Goal: Task Accomplishment & Management: Complete application form

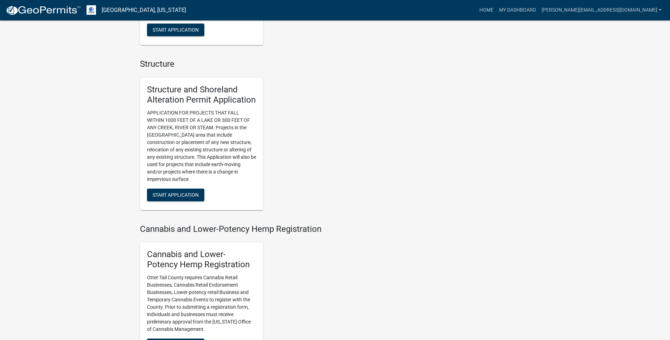
scroll to position [649, 0]
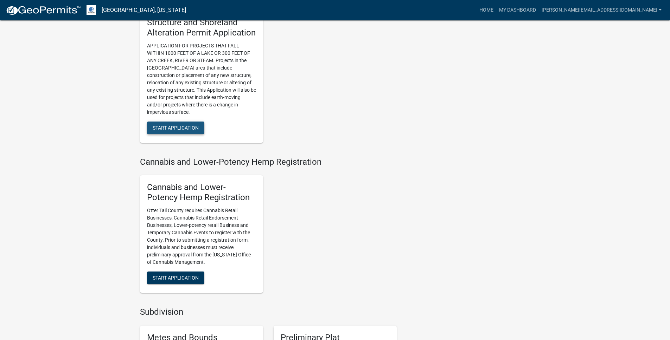
click at [189, 133] on button "Start Application" at bounding box center [175, 128] width 57 height 13
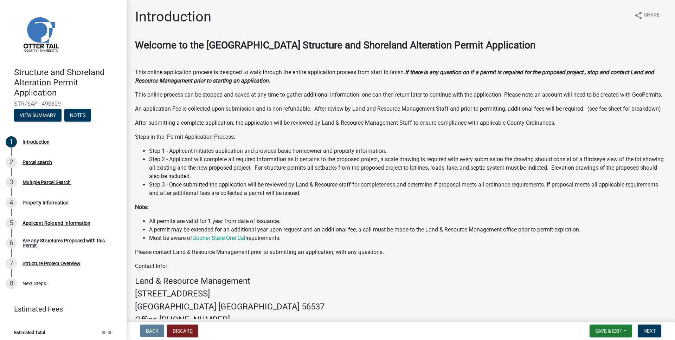
scroll to position [81, 0]
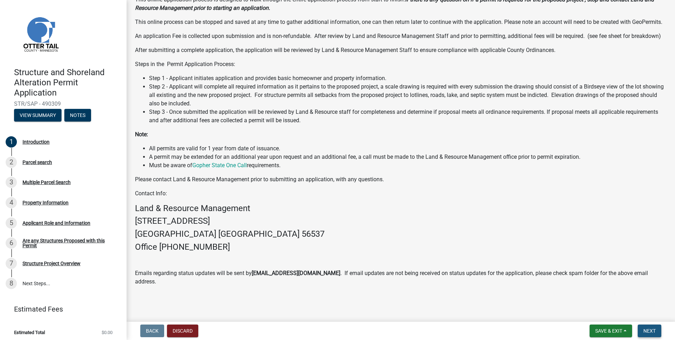
click at [644, 332] on span "Next" at bounding box center [650, 331] width 12 height 6
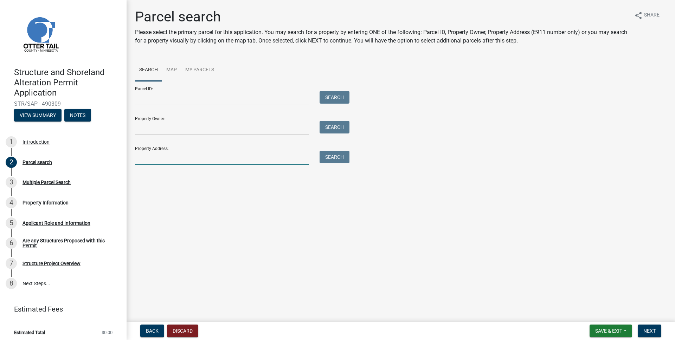
click at [211, 159] on input "Property Address:" at bounding box center [222, 158] width 174 height 14
type input "31935 W rosewood dr"
click at [334, 159] on button "Search" at bounding box center [335, 157] width 30 height 13
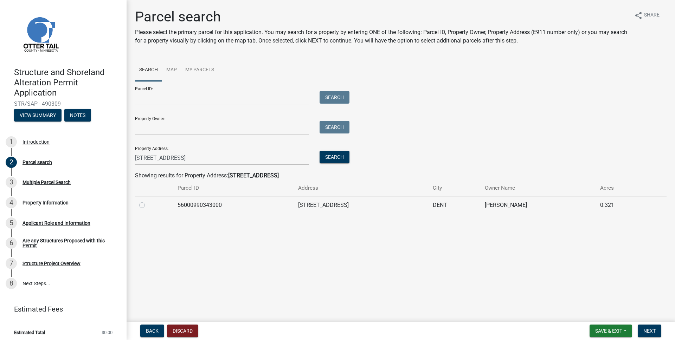
click at [147, 206] on div at bounding box center [154, 205] width 30 height 8
click at [148, 201] on label at bounding box center [148, 201] width 0 height 0
click at [148, 206] on input "radio" at bounding box center [150, 203] width 5 height 5
radio input "true"
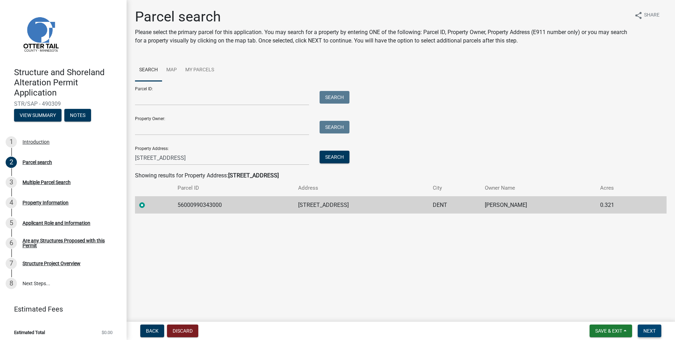
click at [652, 329] on span "Next" at bounding box center [650, 331] width 12 height 6
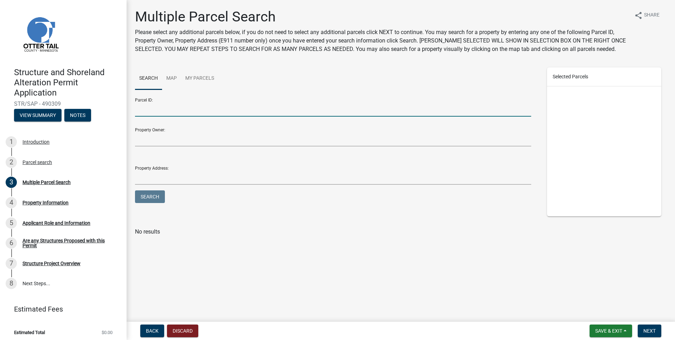
click at [182, 108] on input "Parcel ID:" at bounding box center [333, 109] width 396 height 14
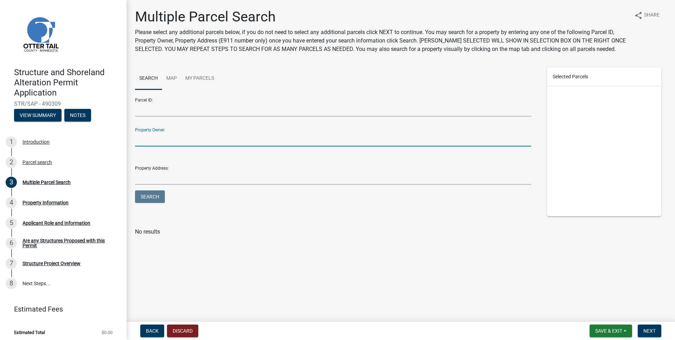
click at [240, 142] on input "Property Owner:" at bounding box center [333, 139] width 396 height 14
type input "Anna W"
drag, startPoint x: 223, startPoint y: 140, endPoint x: 78, endPoint y: 122, distance: 146.7
click at [77, 121] on div "Structure and Shoreland Alteration Permit Application STR/SAP - 490309 View Sum…" at bounding box center [337, 170] width 675 height 340
click at [652, 333] on span "Next" at bounding box center [650, 331] width 12 height 6
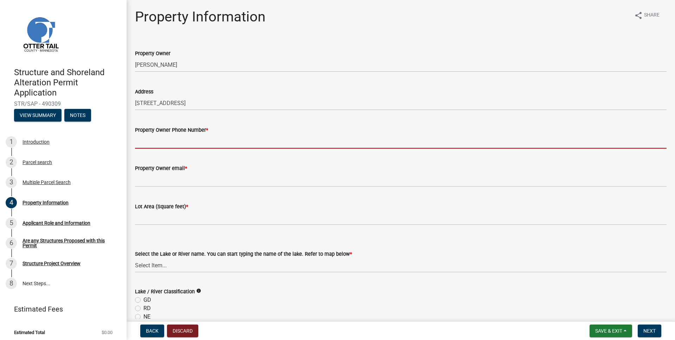
click at [192, 145] on input "Property Owner Phone Number *" at bounding box center [401, 141] width 532 height 14
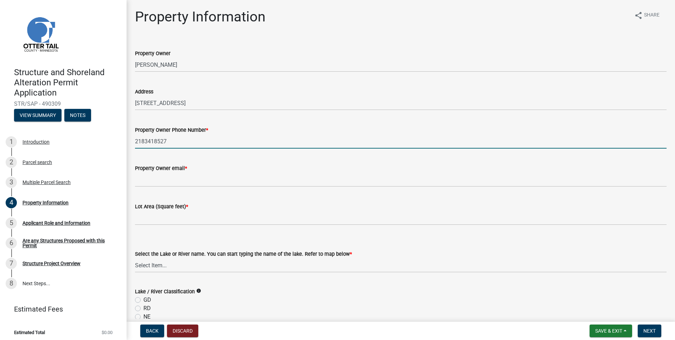
type input "2183418527"
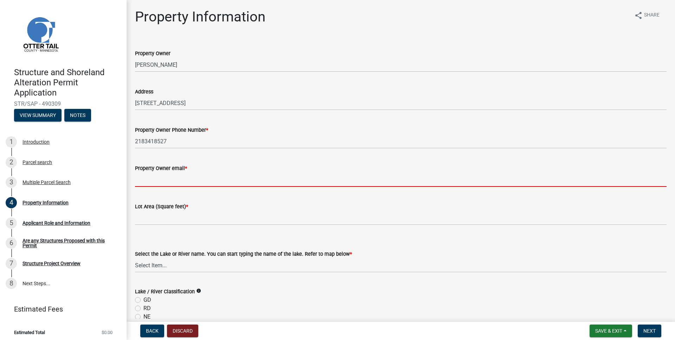
click at [198, 180] on input "Property Owner email *" at bounding box center [401, 180] width 532 height 14
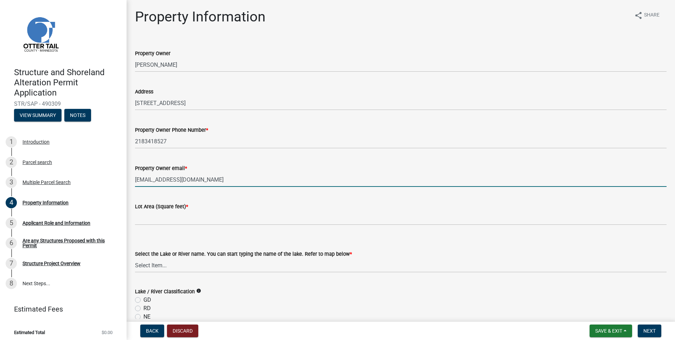
type input "annawasescha@gmail.com"
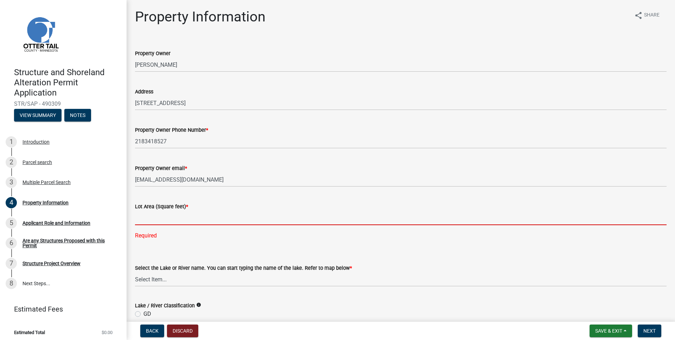
paste input "13,983"
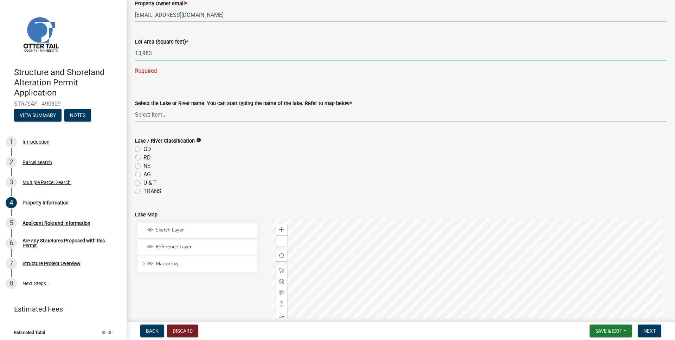
scroll to position [188, 0]
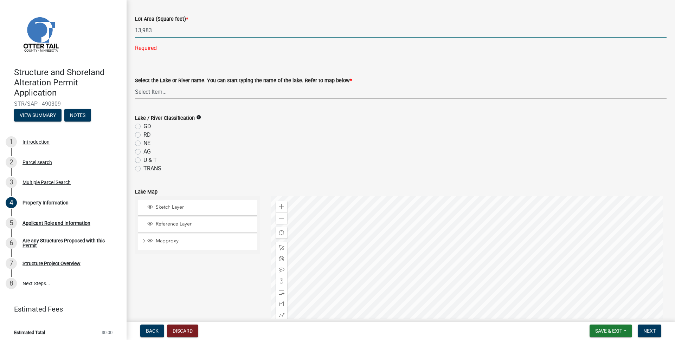
type input "13983"
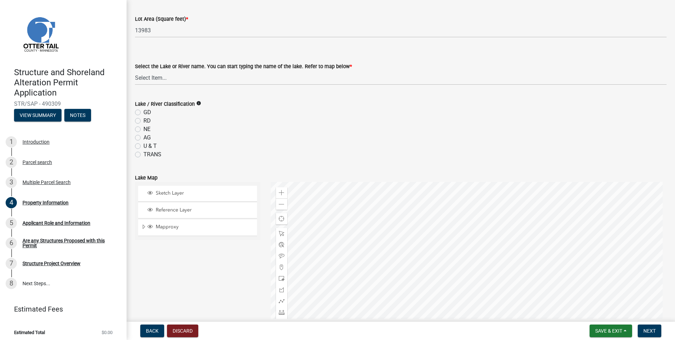
scroll to position [0, 0]
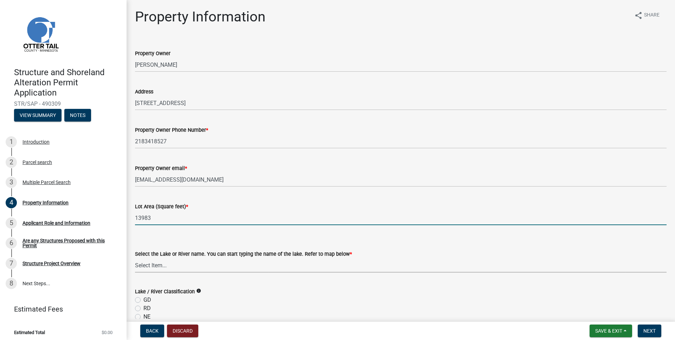
click at [160, 265] on select "Select Item... None Adley 56-031 Albert 56-118 Alfred 56-600 Alice 56-244 Alice…" at bounding box center [401, 265] width 532 height 14
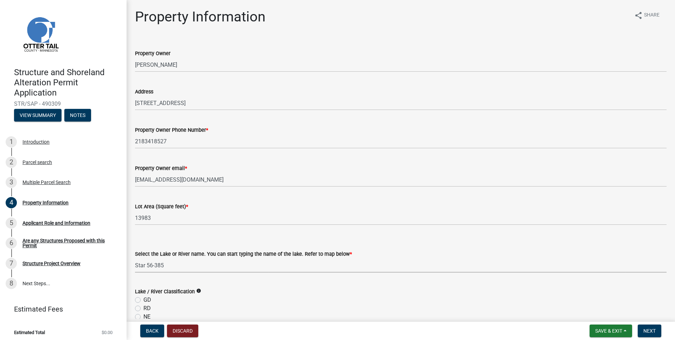
select select "935b325f-eba8-458e-8b7a-a57f48e51fab"
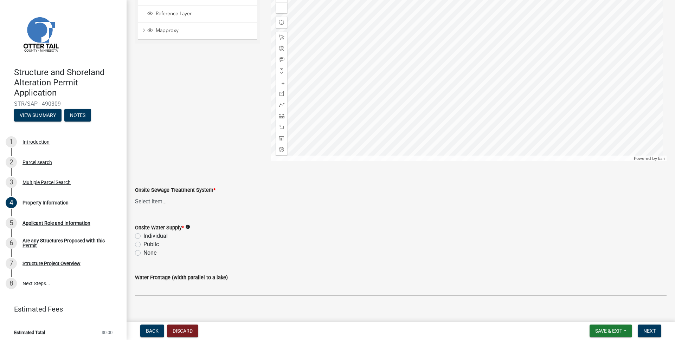
scroll to position [395, 0]
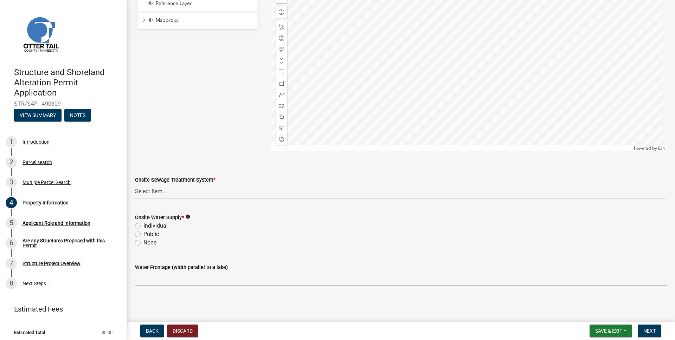
click at [225, 195] on select "Select Item... L&R Certificate of Compliance within 5yrs Compliance Inspection …" at bounding box center [401, 191] width 532 height 14
select select "536c2d30-81d9-41b4-a753-c6560d717c74"
click at [150, 235] on label "Public" at bounding box center [150, 234] width 15 height 8
click at [148, 235] on input "Public" at bounding box center [145, 232] width 5 height 5
radio input "true"
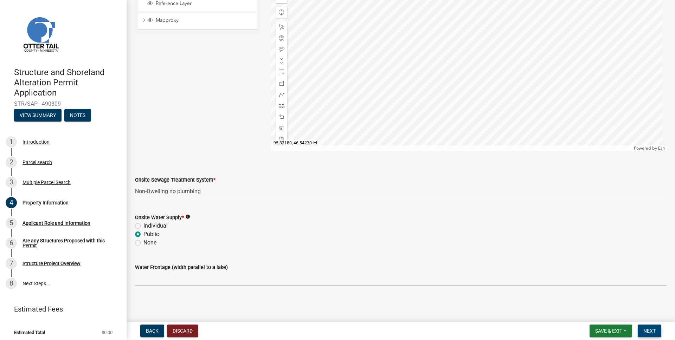
click at [647, 331] on span "Next" at bounding box center [650, 331] width 12 height 6
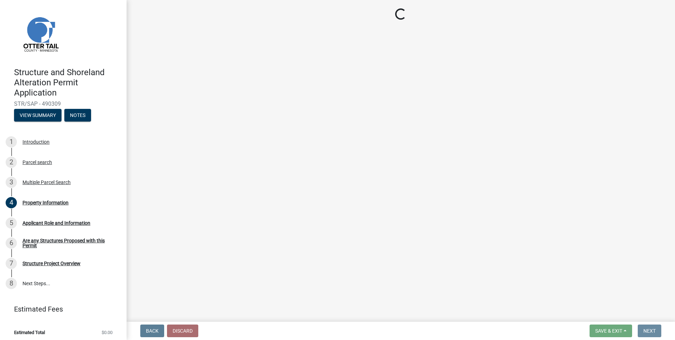
scroll to position [0, 0]
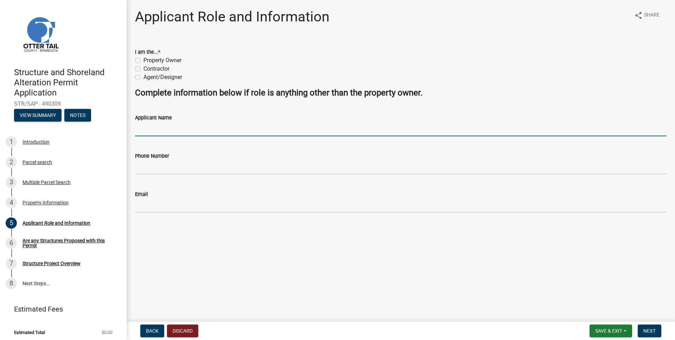
click at [214, 129] on input "Applicant Name" at bounding box center [401, 129] width 532 height 14
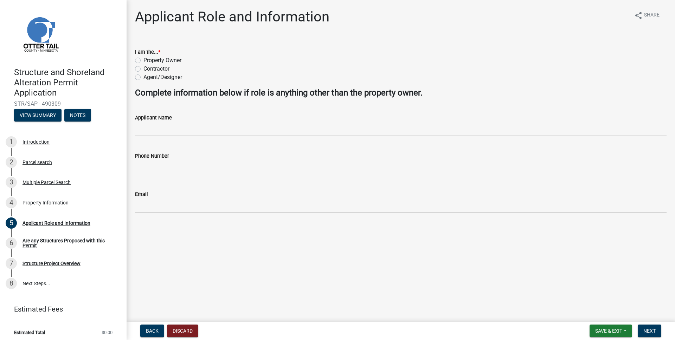
click at [160, 71] on label "Contractor" at bounding box center [156, 69] width 26 height 8
click at [148, 69] on input "Contractor" at bounding box center [145, 67] width 5 height 5
radio input "true"
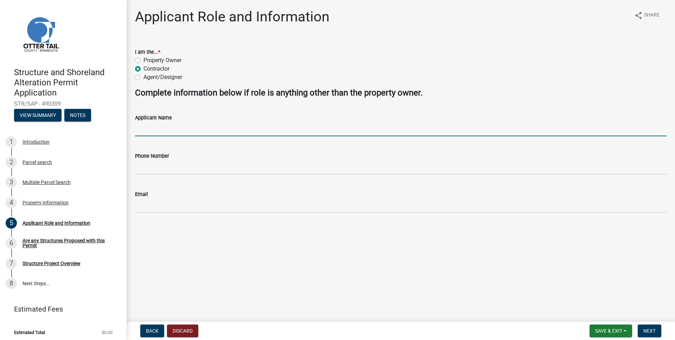
click at [178, 130] on input "Applicant Name" at bounding box center [401, 129] width 532 height 14
type input "Holsen Solar"
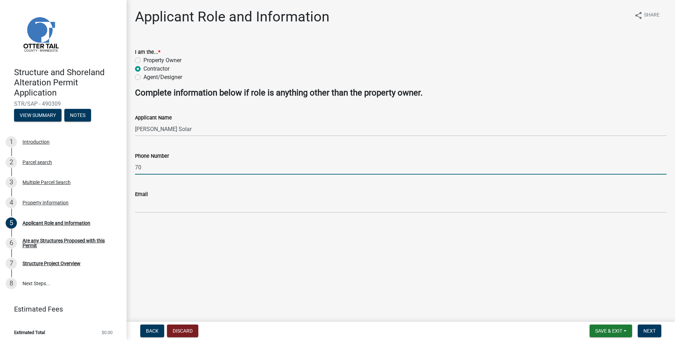
type input "7"
type input "2187876527"
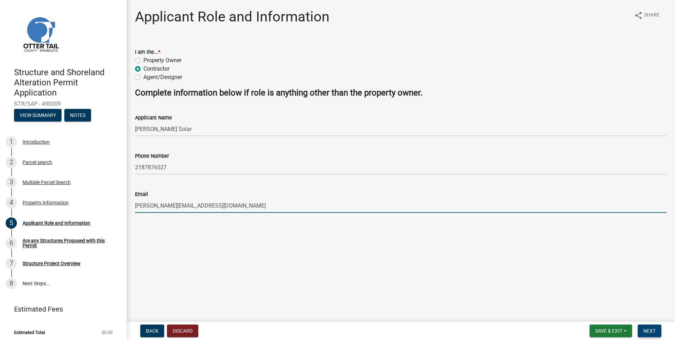
type input "[PERSON_NAME][EMAIL_ADDRESS][DOMAIN_NAME]"
click at [645, 331] on span "Next" at bounding box center [650, 331] width 12 height 6
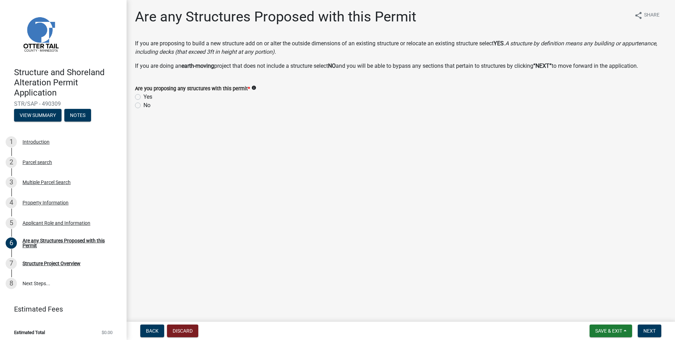
click at [143, 104] on label "No" at bounding box center [146, 105] width 7 height 8
click at [143, 104] on input "No" at bounding box center [145, 103] width 5 height 5
radio input "true"
click at [648, 332] on span "Next" at bounding box center [650, 331] width 12 height 6
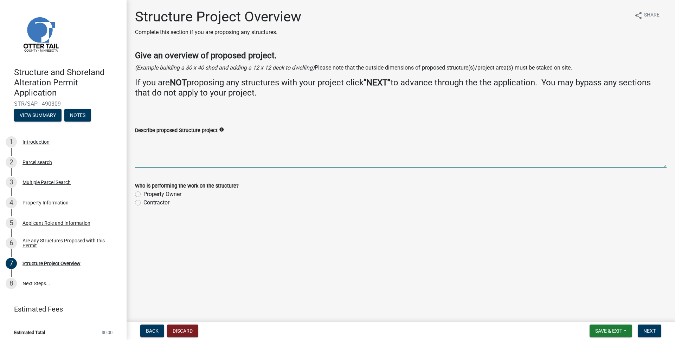
click at [226, 151] on textarea "Describe proposed Structure project" at bounding box center [401, 151] width 532 height 33
type textarea "Installation of solar panels on roof"
click at [143, 203] on label "Contractor" at bounding box center [156, 203] width 26 height 8
click at [143, 203] on input "Contractor" at bounding box center [145, 201] width 5 height 5
radio input "true"
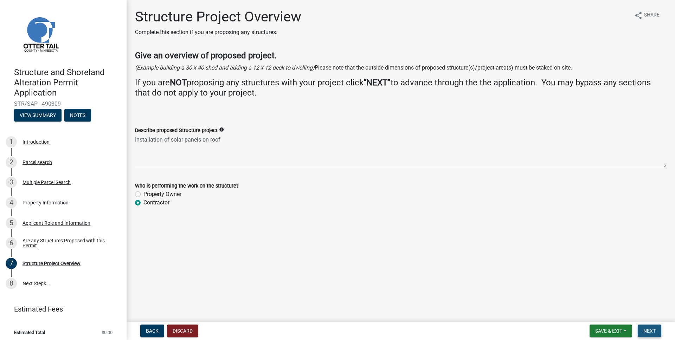
click at [659, 331] on button "Next" at bounding box center [650, 331] width 24 height 13
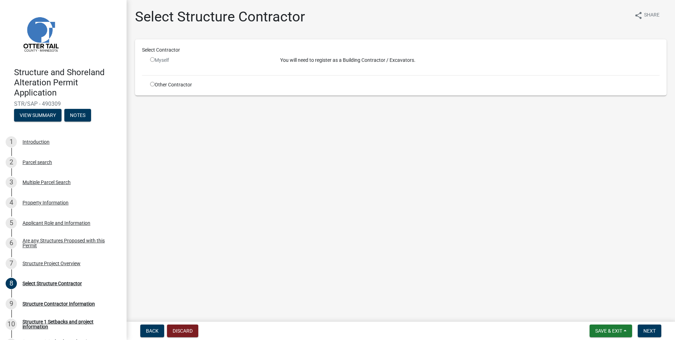
click at [152, 84] on input "radio" at bounding box center [152, 84] width 5 height 5
radio input "true"
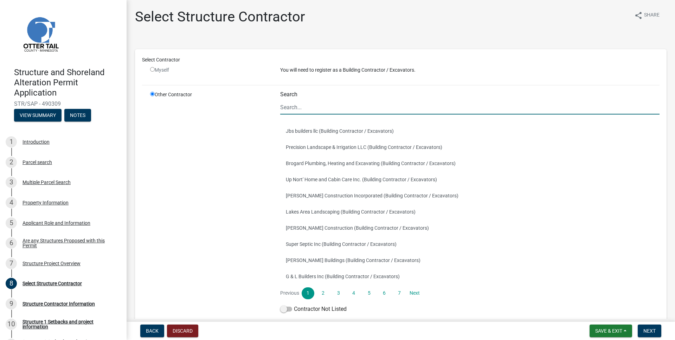
click at [307, 111] on input "Search" at bounding box center [469, 107] width 379 height 14
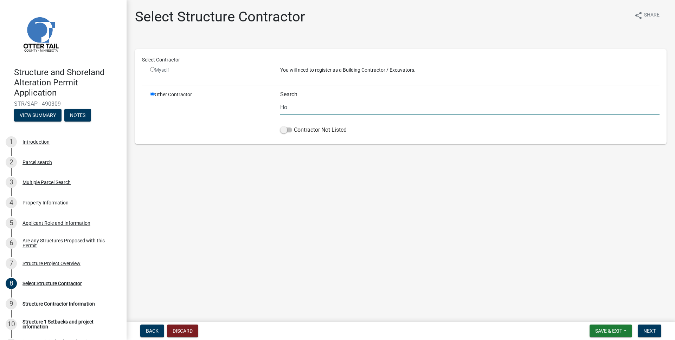
type input "H"
type input "b"
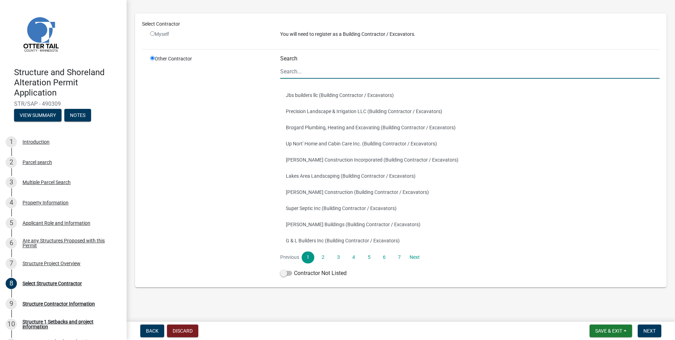
scroll to position [37, 0]
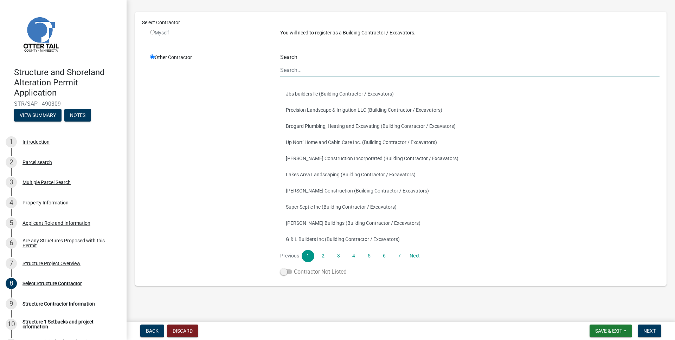
click at [287, 274] on span at bounding box center [286, 272] width 12 height 5
click at [294, 268] on input "Contractor Not Listed" at bounding box center [294, 268] width 0 height 0
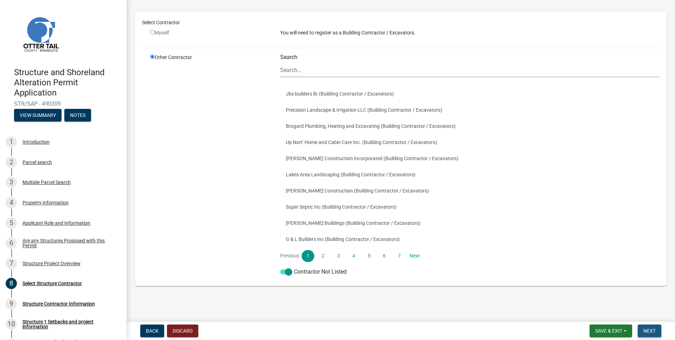
click at [656, 333] on span "Next" at bounding box center [650, 331] width 12 height 6
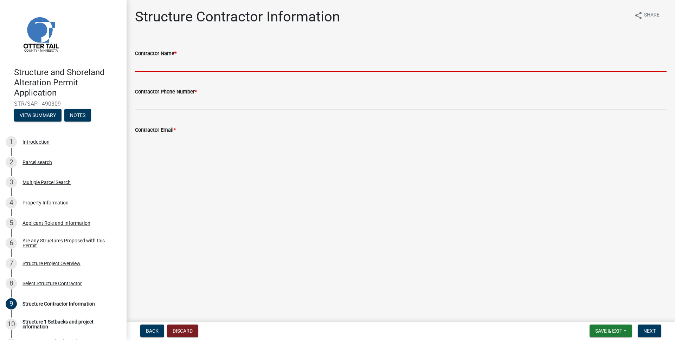
click at [235, 63] on input "Contractor Name *" at bounding box center [401, 65] width 532 height 14
type input "BWRH LLC, DBA Holsen Solar"
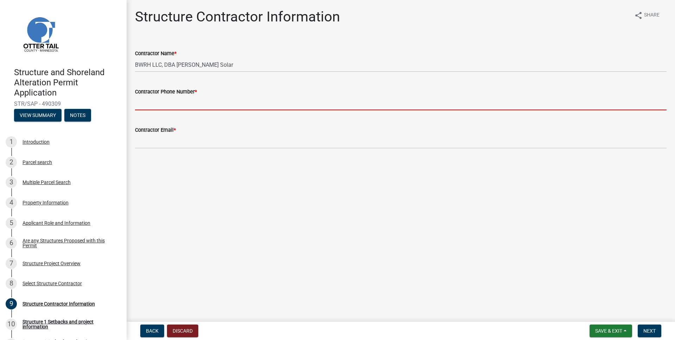
click at [220, 102] on input "Contractor Phone Number *" at bounding box center [401, 103] width 532 height 14
type input "218-787-6527"
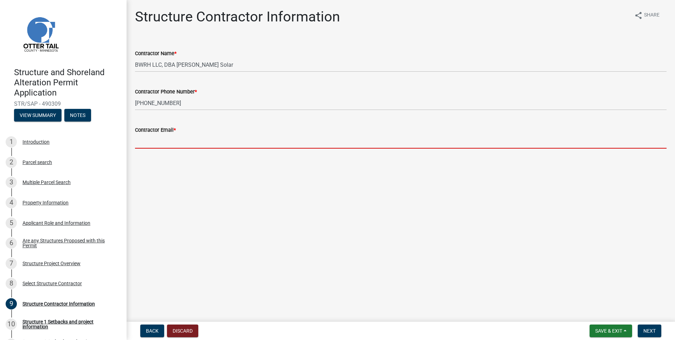
click at [199, 141] on input "Contractor Email *" at bounding box center [401, 141] width 532 height 14
type input "[PERSON_NAME][EMAIL_ADDRESS][DOMAIN_NAME]"
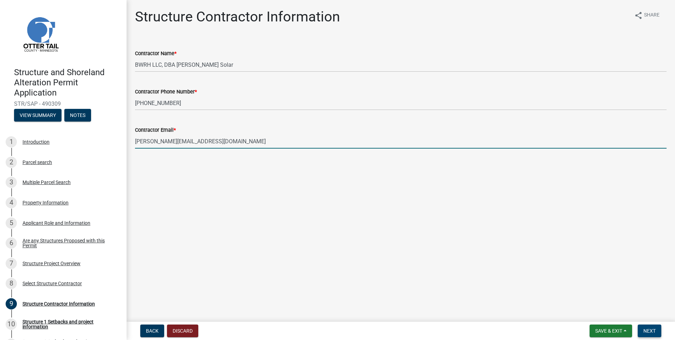
click at [648, 332] on span "Next" at bounding box center [650, 331] width 12 height 6
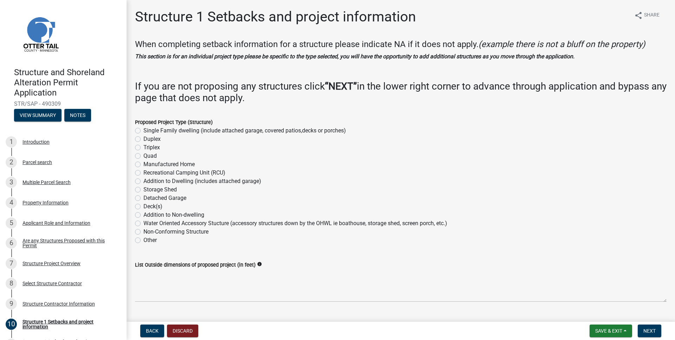
click at [152, 238] on label "Other" at bounding box center [149, 240] width 13 height 8
click at [148, 238] on input "Other" at bounding box center [145, 238] width 5 height 5
radio input "true"
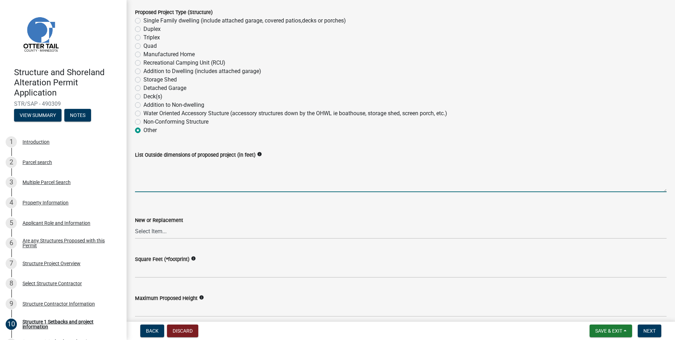
click at [170, 183] on textarea "List Outside dimensions of proposed project (in feet)" at bounding box center [401, 175] width 532 height 33
type textarea "Array 1: 18'11" x 11'7" Array 2: 41'5" x 11' 7""
click at [206, 233] on select "Select Item... New Replacement" at bounding box center [401, 232] width 532 height 14
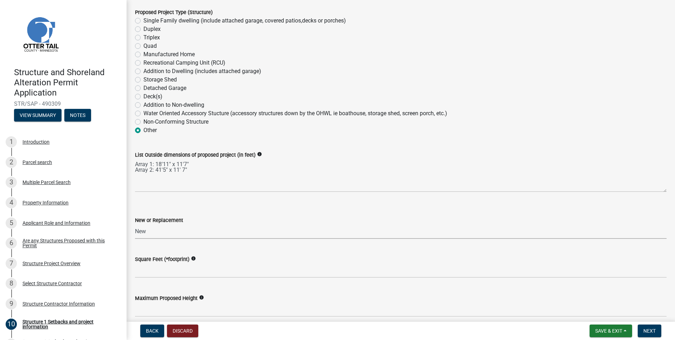
select select "c185e313-3403-4239-bd61-bb563c58a77a"
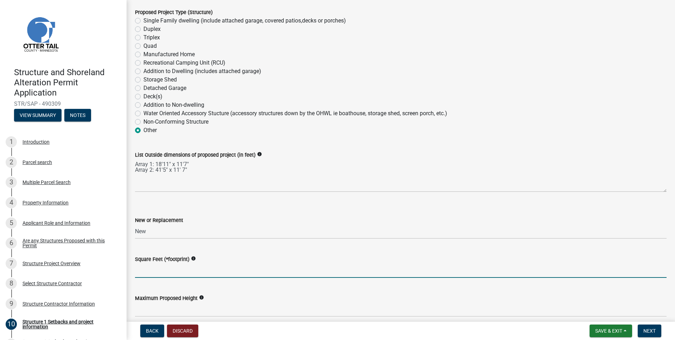
click at [253, 269] on input "text" at bounding box center [401, 271] width 532 height 14
click at [204, 273] on input "Array 1:" at bounding box center [401, 271] width 532 height 14
click at [273, 273] on input "Array 1: 219.1sqft, Array 2:" at bounding box center [401, 271] width 532 height 14
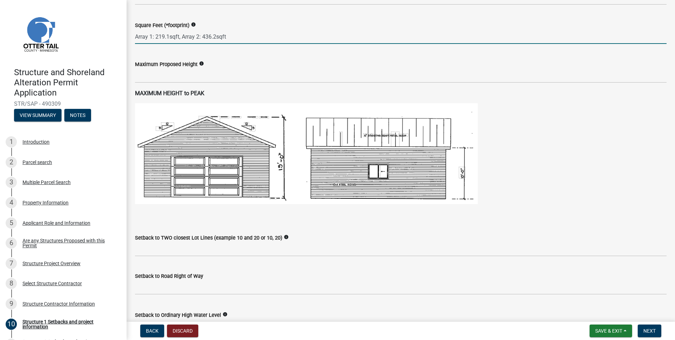
scroll to position [352, 0]
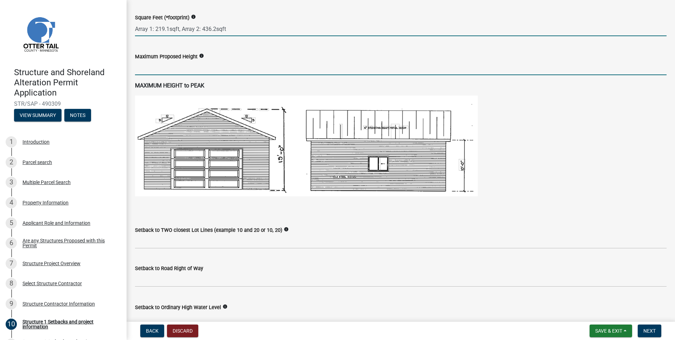
type input "0"
click at [191, 63] on input "text" at bounding box center [401, 68] width 532 height 14
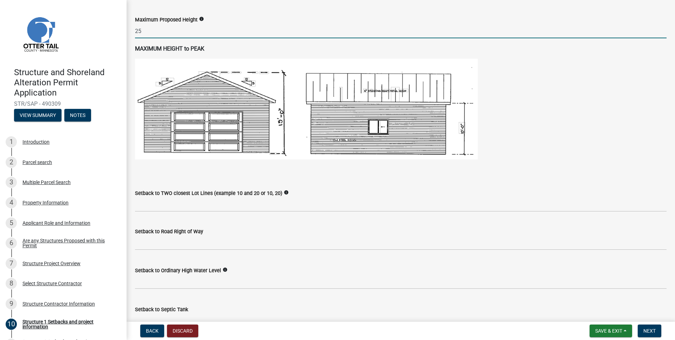
scroll to position [410, 0]
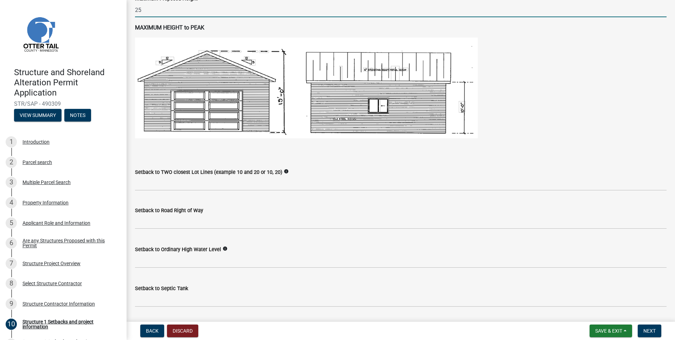
type input "25"
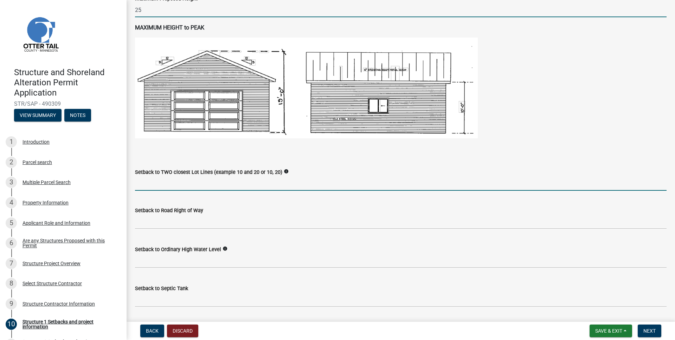
click at [210, 187] on input "Setback to TWO closest Lot Lines (example 10 and 20 or 10, 20)" at bounding box center [401, 184] width 532 height 14
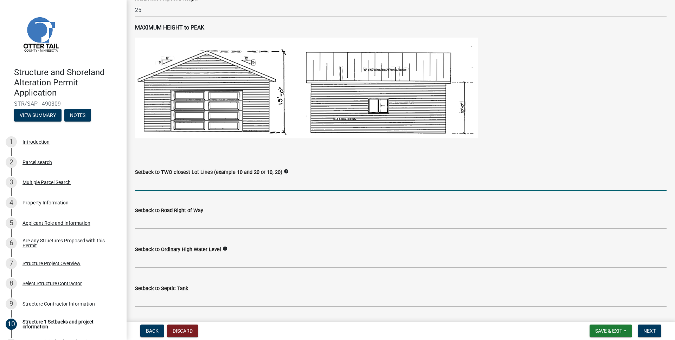
type input "N/A - Going on existing roof"
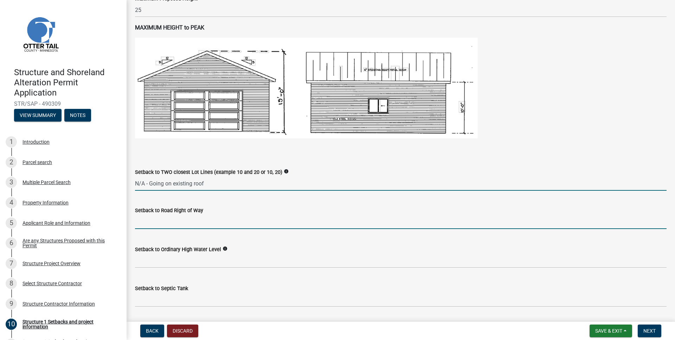
click at [213, 226] on input "text" at bounding box center [401, 222] width 532 height 14
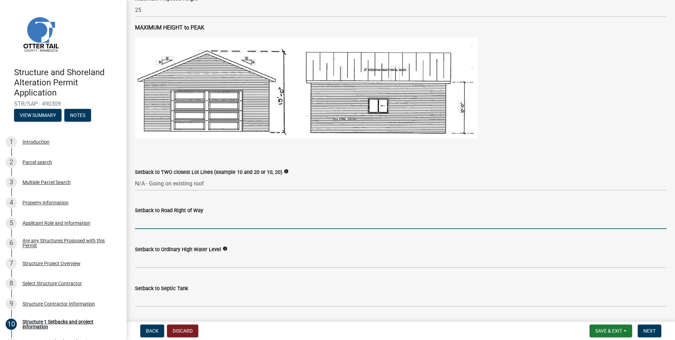
type input "0"
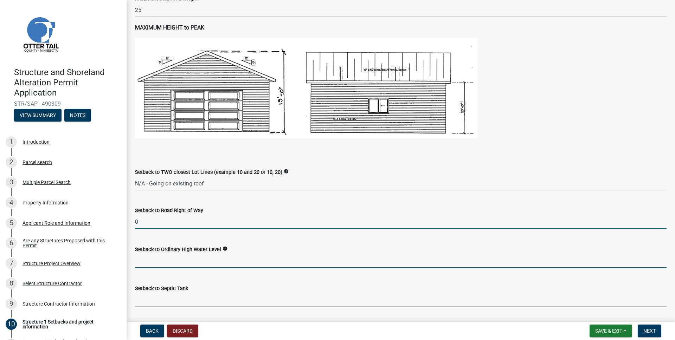
click at [193, 264] on input "text" at bounding box center [401, 261] width 532 height 14
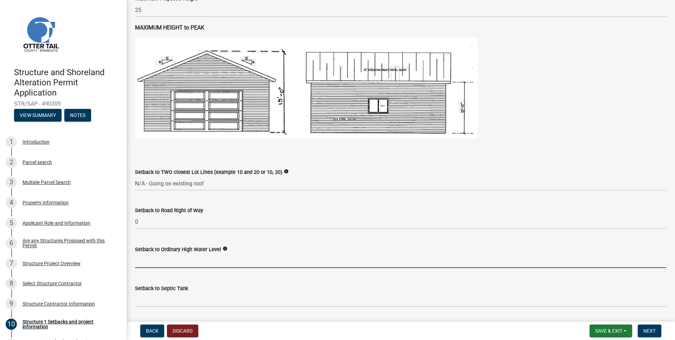
type input "0"
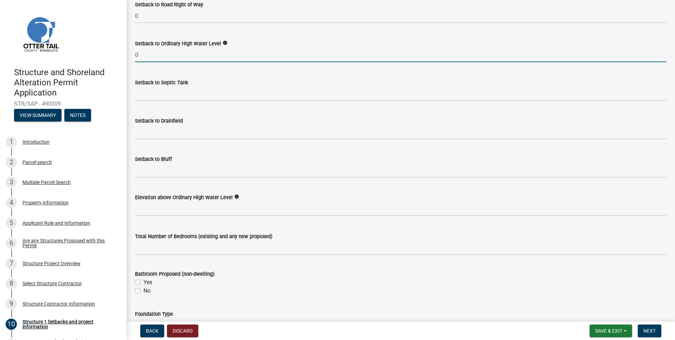
scroll to position [623, 0]
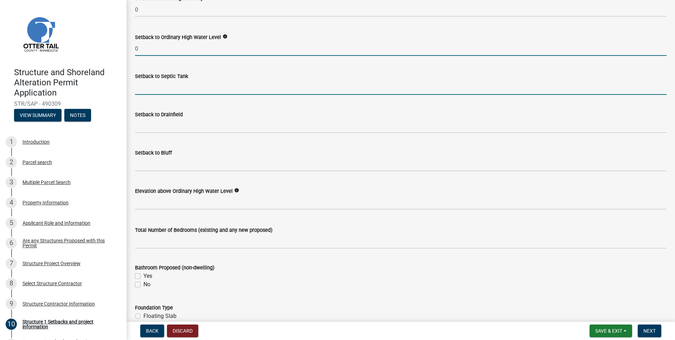
click at [184, 89] on input "Setback to Septic Tank" at bounding box center [401, 88] width 532 height 14
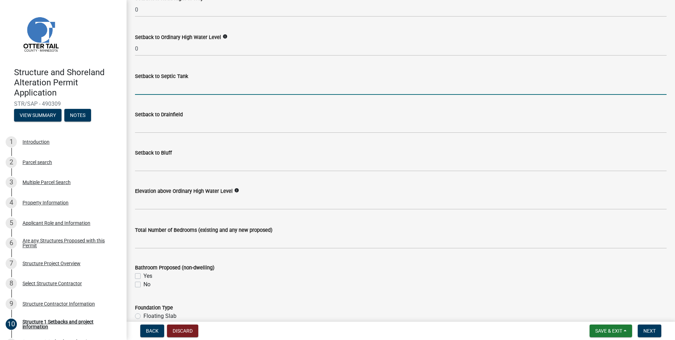
type input "N/A - Going on existing roof"
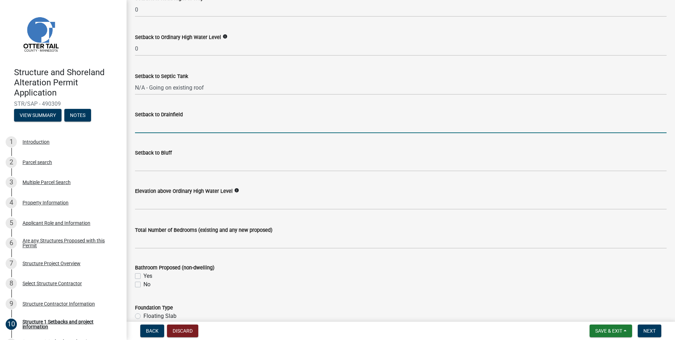
click at [181, 126] on input "Setback to Drainfield" at bounding box center [401, 126] width 532 height 14
type input "N/A - Going on existing roof"
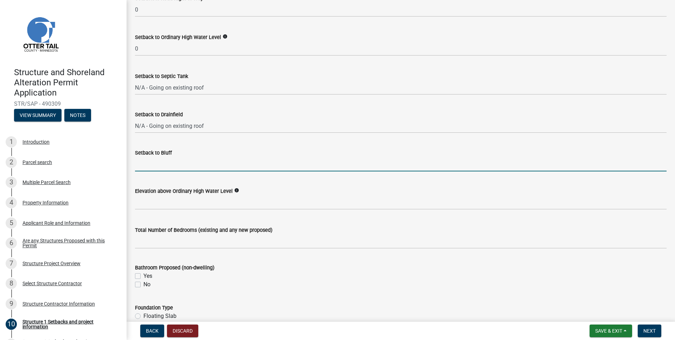
click at [176, 165] on input "Setback to Bluff" at bounding box center [401, 164] width 532 height 14
type input "N/A - Going on existing roof"
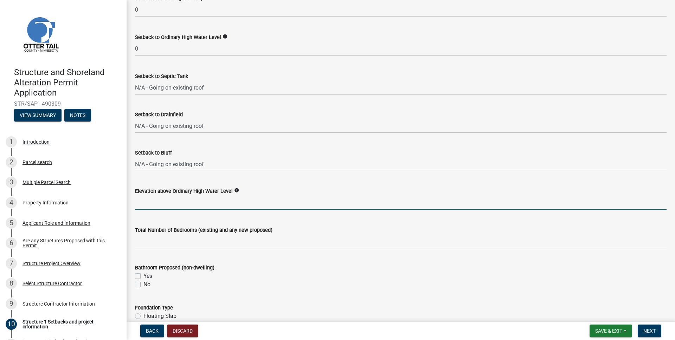
click at [171, 204] on input "text" at bounding box center [401, 203] width 532 height 14
type input "0"
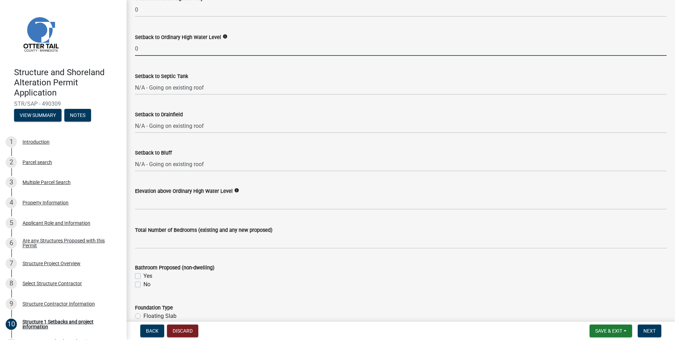
click at [152, 52] on input "0" at bounding box center [401, 49] width 532 height 14
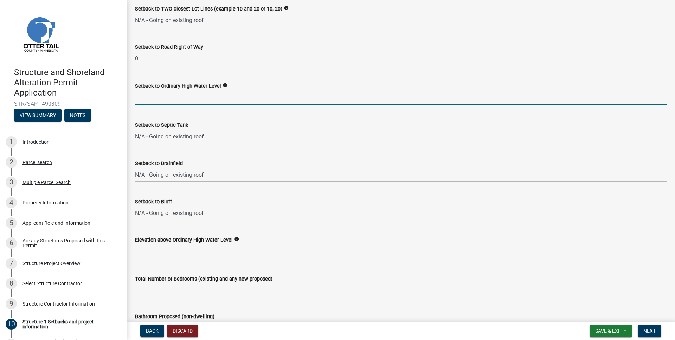
scroll to position [572, 0]
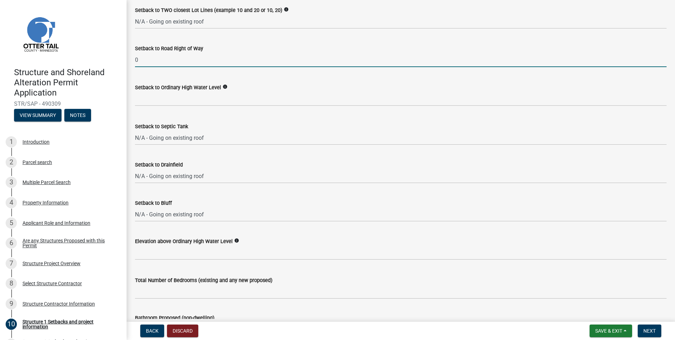
click at [160, 60] on input "0" at bounding box center [401, 60] width 532 height 14
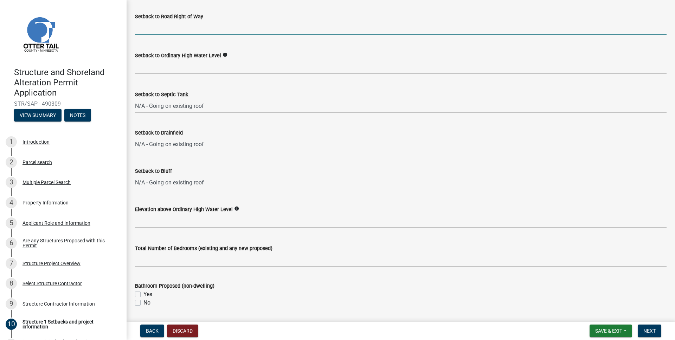
scroll to position [777, 0]
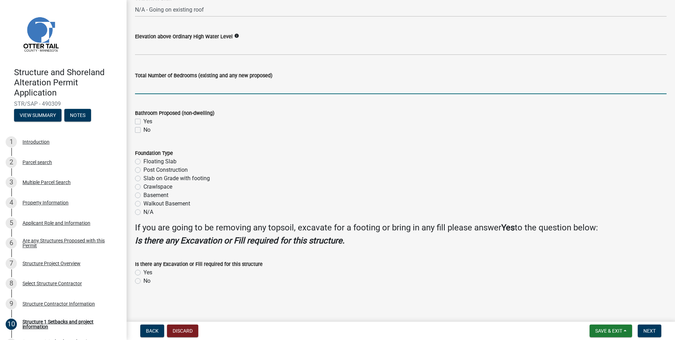
click at [193, 83] on input "text" at bounding box center [401, 87] width 532 height 14
type input "0"
click at [133, 130] on div "Bathroom Proposed (non-dwelling) Yes No" at bounding box center [401, 118] width 542 height 34
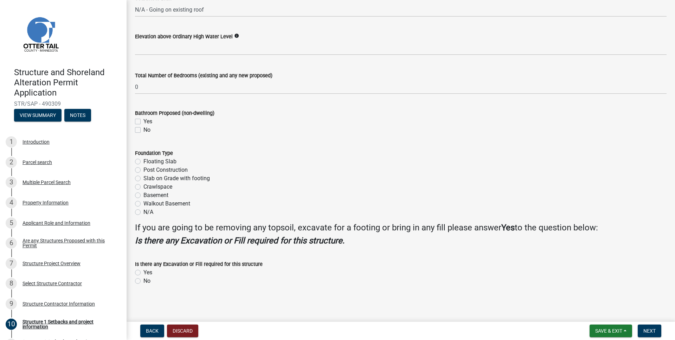
click at [143, 131] on label "No" at bounding box center [146, 130] width 7 height 8
click at [143, 130] on input "No" at bounding box center [145, 128] width 5 height 5
checkbox input "true"
checkbox input "false"
checkbox input "true"
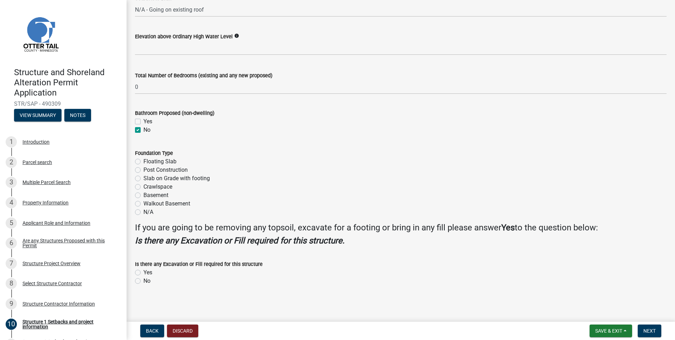
click at [143, 211] on label "N/A" at bounding box center [148, 212] width 10 height 8
click at [143, 211] on input "N/A" at bounding box center [145, 210] width 5 height 5
radio input "true"
click at [139, 285] on div "No" at bounding box center [401, 281] width 532 height 8
click at [143, 282] on label "No" at bounding box center [146, 281] width 7 height 8
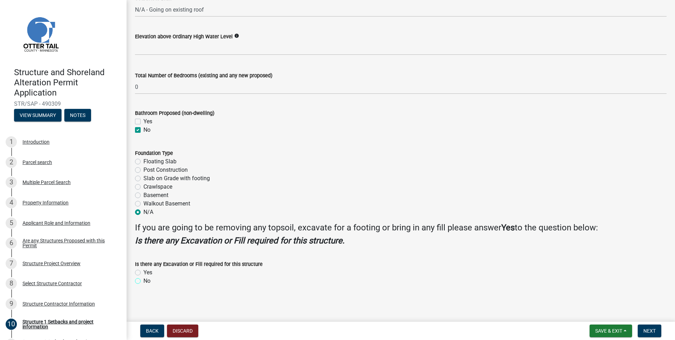
click at [143, 282] on input "No" at bounding box center [145, 279] width 5 height 5
radio input "true"
click at [659, 332] on button "Next" at bounding box center [650, 331] width 24 height 13
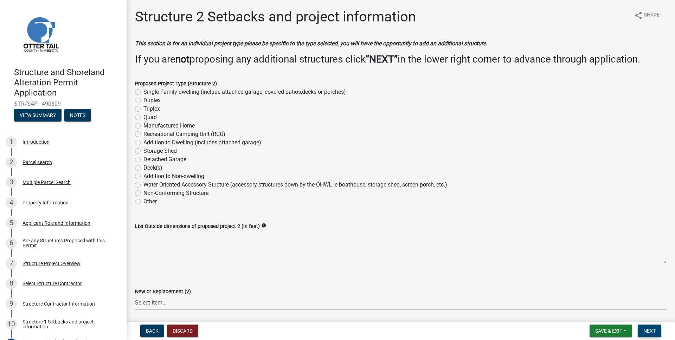
click at [652, 333] on span "Next" at bounding box center [650, 331] width 12 height 6
click at [649, 330] on span "Next" at bounding box center [650, 331] width 12 height 6
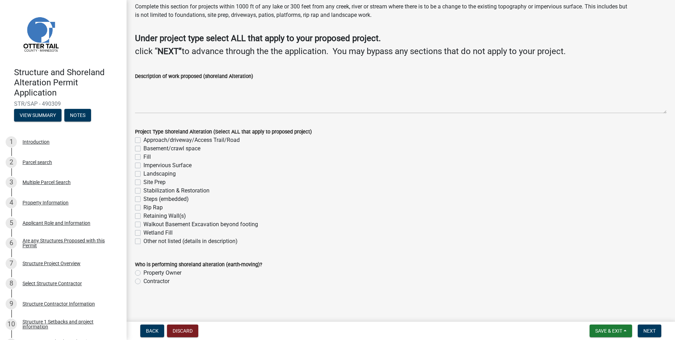
scroll to position [26, 0]
click at [649, 329] on span "Next" at bounding box center [650, 331] width 12 height 6
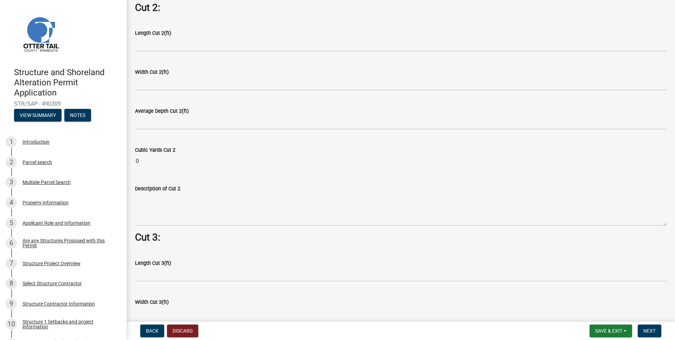
scroll to position [886, 0]
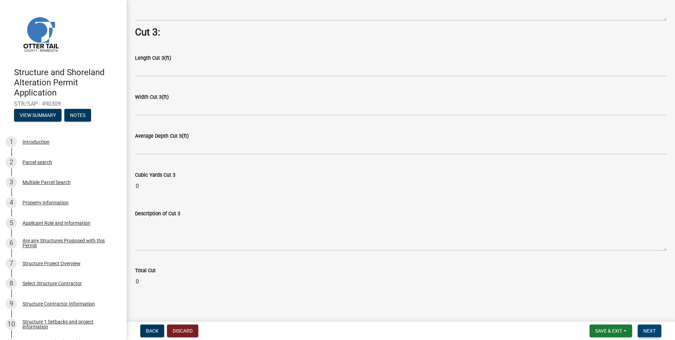
click at [646, 333] on span "Next" at bounding box center [650, 331] width 12 height 6
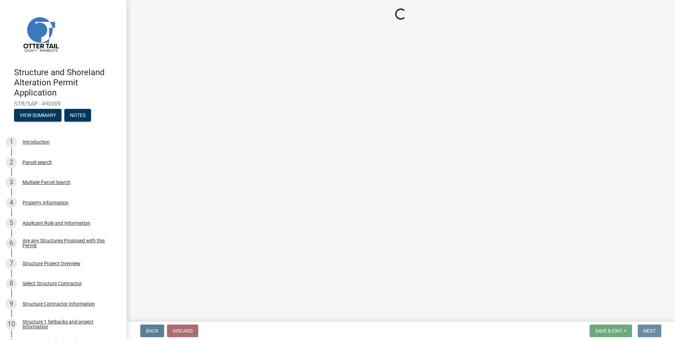
scroll to position [0, 0]
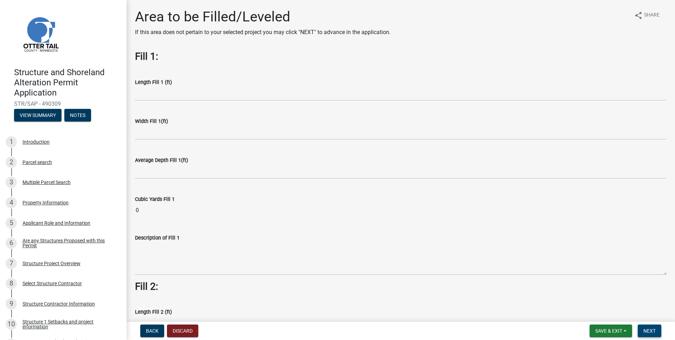
click at [646, 333] on span "Next" at bounding box center [650, 331] width 12 height 6
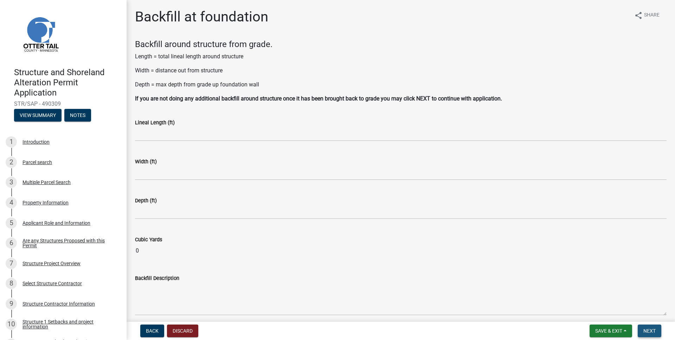
click at [646, 333] on span "Next" at bounding box center [650, 331] width 12 height 6
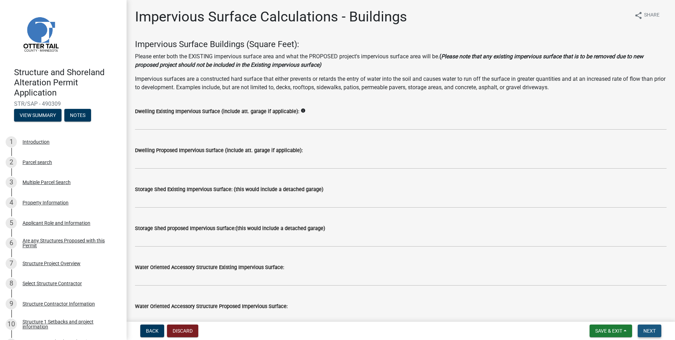
click at [646, 331] on span "Next" at bounding box center [650, 331] width 12 height 6
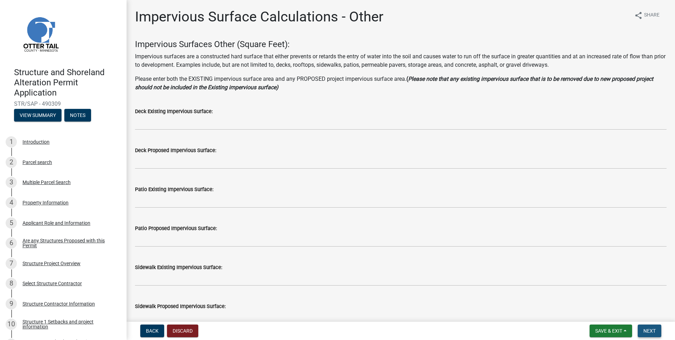
click at [646, 331] on span "Next" at bounding box center [650, 331] width 12 height 6
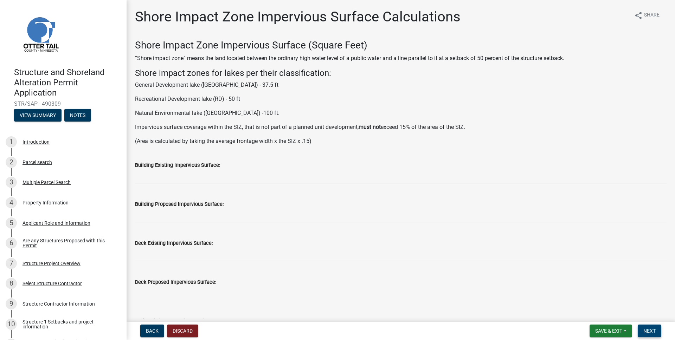
click at [652, 330] on span "Next" at bounding box center [650, 331] width 12 height 6
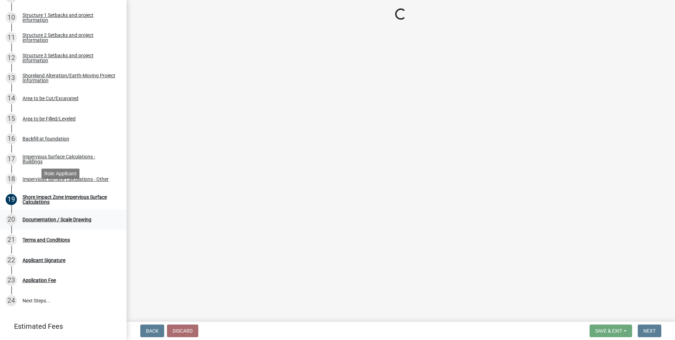
scroll to position [321, 0]
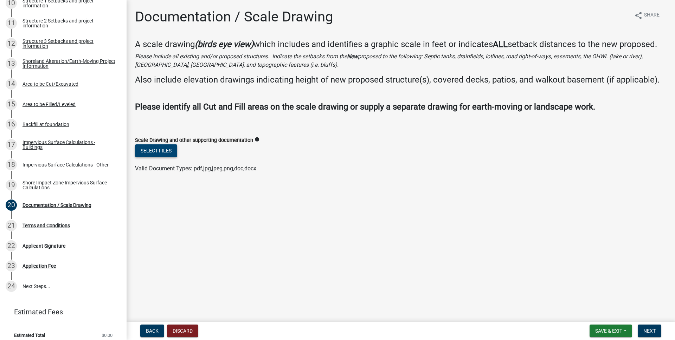
click at [162, 152] on button "Select files" at bounding box center [156, 151] width 42 height 13
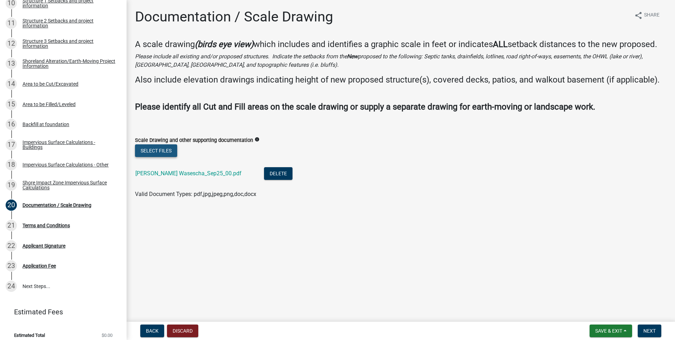
click at [166, 148] on button "Select files" at bounding box center [156, 151] width 42 height 13
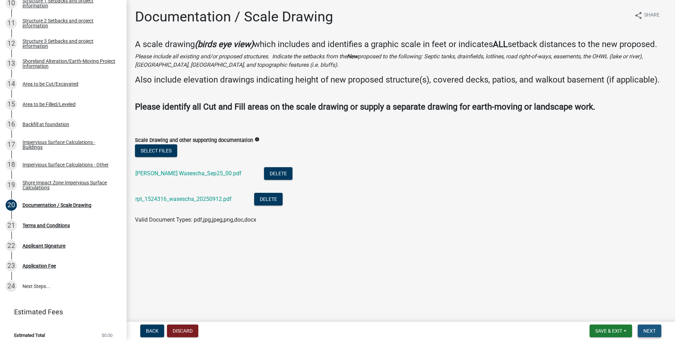
click at [649, 330] on span "Next" at bounding box center [650, 331] width 12 height 6
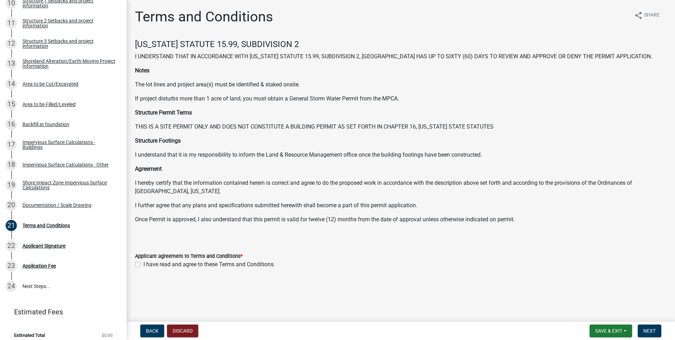
click at [165, 264] on label "I have read and agree to these Terms and Conditions." at bounding box center [209, 265] width 132 height 8
click at [148, 264] on input "I have read and agree to these Terms and Conditions." at bounding box center [145, 263] width 5 height 5
checkbox input "true"
click at [649, 333] on span "Next" at bounding box center [650, 331] width 12 height 6
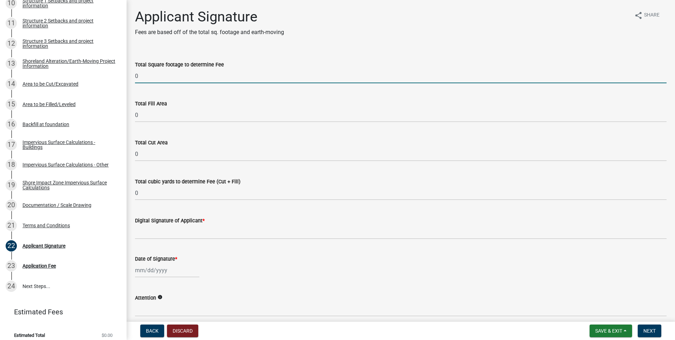
click at [219, 76] on input "0" at bounding box center [401, 76] width 532 height 14
click at [159, 77] on input "0" at bounding box center [401, 76] width 532 height 14
type input "655.3"
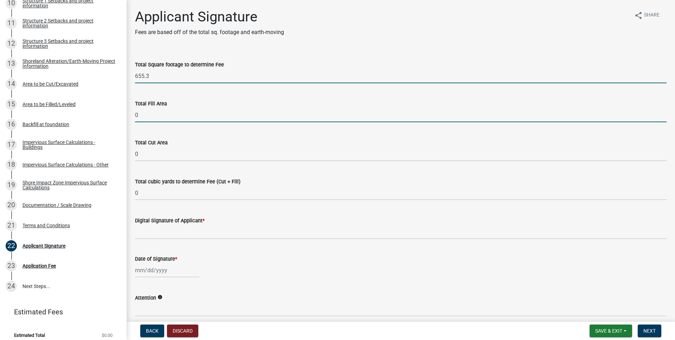
click at [163, 113] on input "0" at bounding box center [401, 115] width 532 height 14
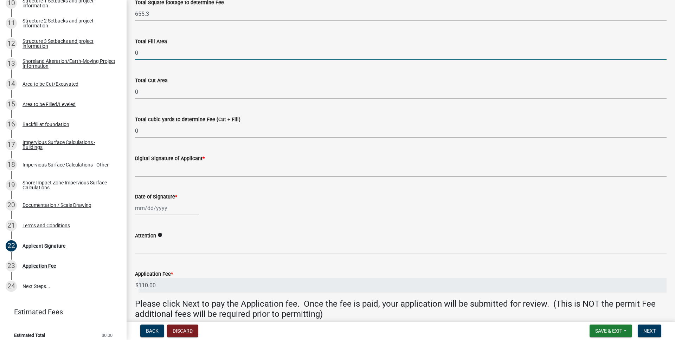
scroll to position [90, 0]
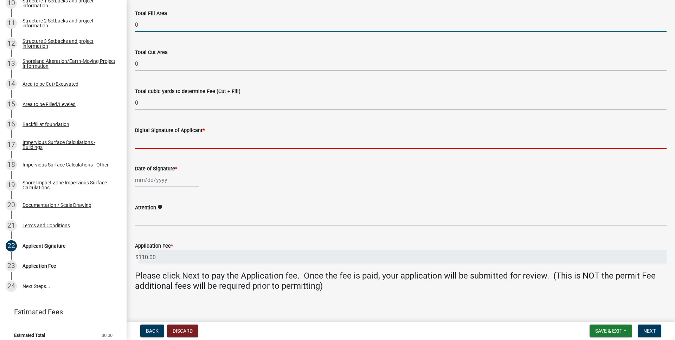
click at [191, 139] on input "Digital Signature of Applicant *" at bounding box center [401, 142] width 532 height 14
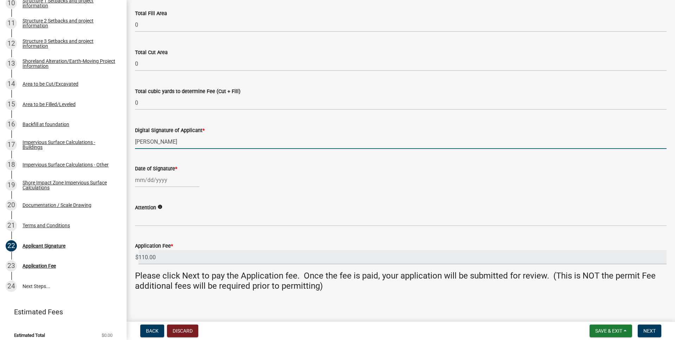
click at [195, 142] on input "[PERSON_NAME]" at bounding box center [401, 142] width 532 height 14
type input "Jessica Grondahl"
click at [159, 179] on div at bounding box center [167, 180] width 64 height 14
select select "10"
select select "2025"
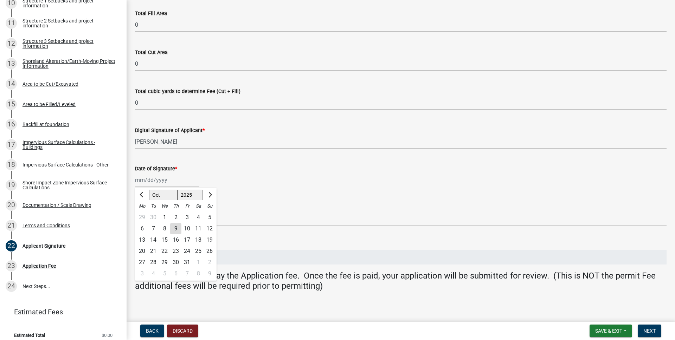
click at [177, 228] on div "9" at bounding box center [175, 228] width 11 height 11
type input "[DATE]"
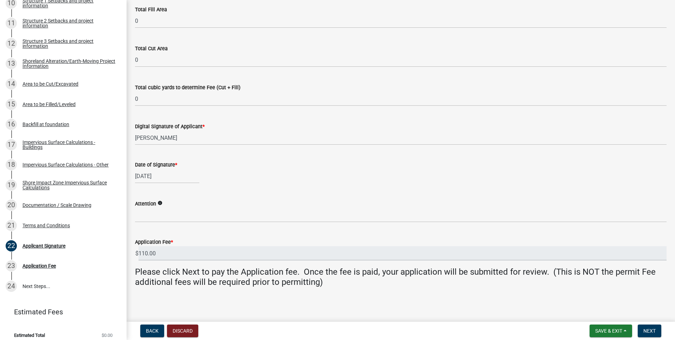
scroll to position [96, 0]
click at [644, 328] on span "Next" at bounding box center [650, 331] width 12 height 6
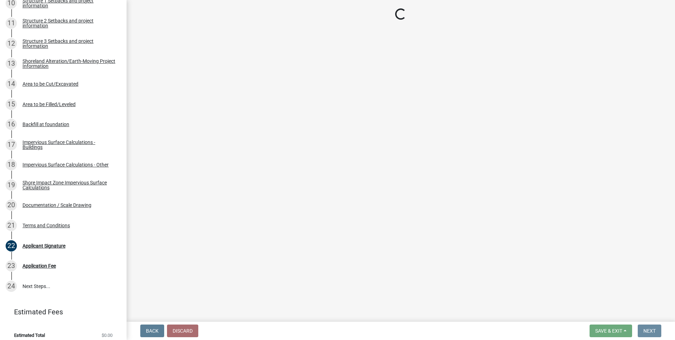
scroll to position [0, 0]
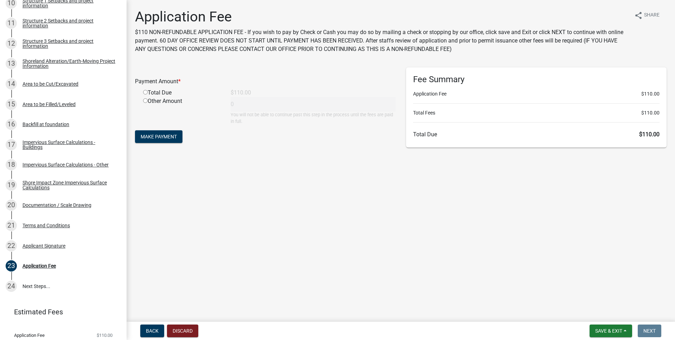
click at [161, 90] on div "Total Due" at bounding box center [182, 93] width 88 height 8
click at [145, 92] on input "radio" at bounding box center [145, 92] width 5 height 5
radio input "true"
type input "110"
click at [169, 137] on span "Make Payment" at bounding box center [159, 137] width 36 height 6
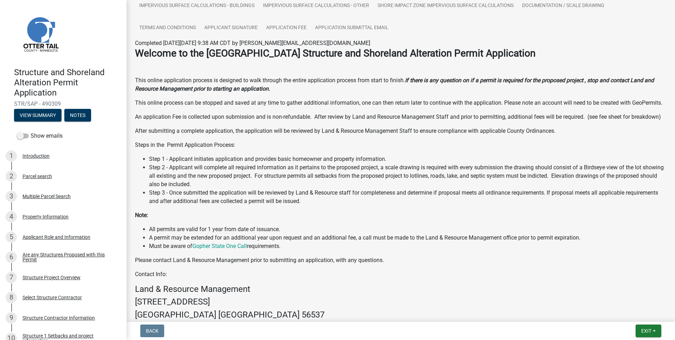
scroll to position [223, 0]
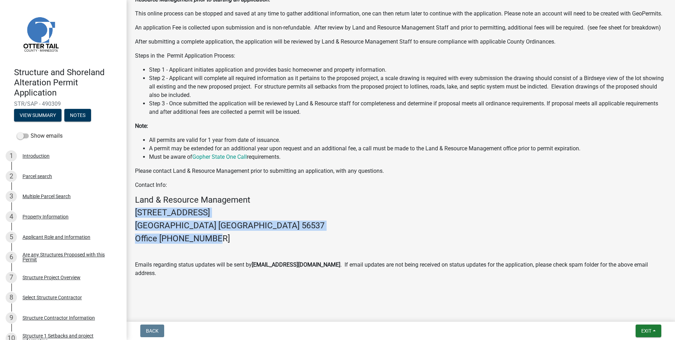
drag, startPoint x: 217, startPoint y: 244, endPoint x: 141, endPoint y: 215, distance: 81.4
click at [141, 215] on div "Welcome to the [GEOGRAPHIC_DATA] Structure and Shoreland Alteration Permit Appl…" at bounding box center [401, 118] width 532 height 320
click at [160, 218] on h4 "[STREET_ADDRESS]" at bounding box center [401, 213] width 532 height 10
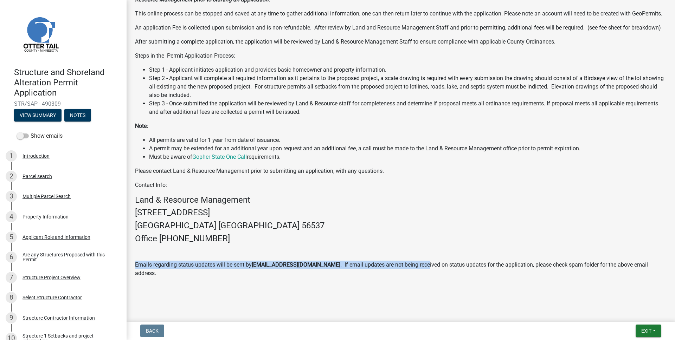
drag, startPoint x: 413, startPoint y: 274, endPoint x: 284, endPoint y: 264, distance: 129.5
click at [284, 264] on div "Welcome to the [GEOGRAPHIC_DATA] Structure and Shoreland Alteration Permit Appl…" at bounding box center [401, 118] width 532 height 320
click at [282, 268] on strong "[EMAIL_ADDRESS][DOMAIN_NAME]" at bounding box center [296, 265] width 89 height 7
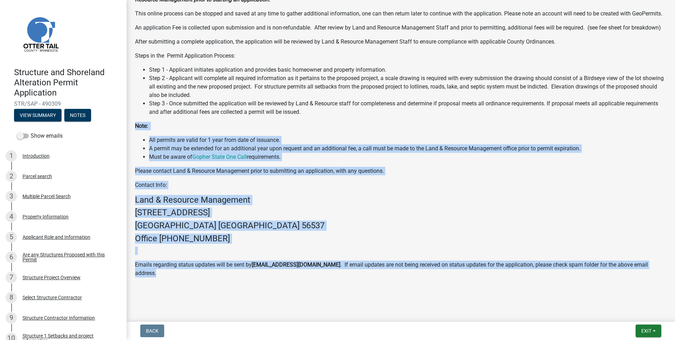
drag, startPoint x: 244, startPoint y: 281, endPoint x: 134, endPoint y: 133, distance: 184.7
click at [134, 133] on div "Welcome to the [GEOGRAPHIC_DATA] Structure and Shoreland Alteration Permit Appl…" at bounding box center [401, 120] width 542 height 325
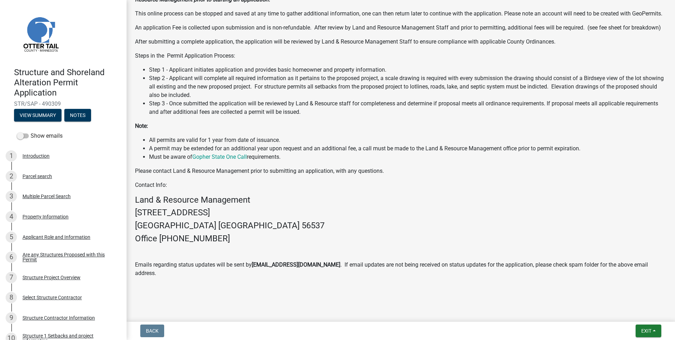
drag, startPoint x: 134, startPoint y: 50, endPoint x: 337, endPoint y: 292, distance: 315.5
click at [339, 294] on div "Submitted Thank you for submitting your information. You may view the submitted…" at bounding box center [401, 46] width 542 height 504
click at [341, 283] on div at bounding box center [400, 287] width 401 height 8
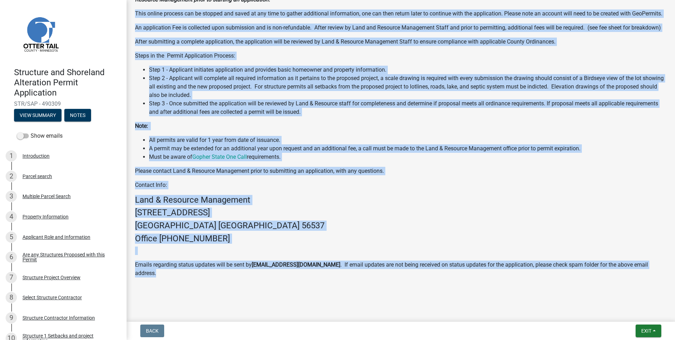
drag, startPoint x: 340, startPoint y: 289, endPoint x: 166, endPoint y: 121, distance: 242.3
click at [135, 7] on wm-application-readonly "Introduction Parcel search Multiple Parcel Search Property Information Applican…" at bounding box center [401, 65] width 532 height 453
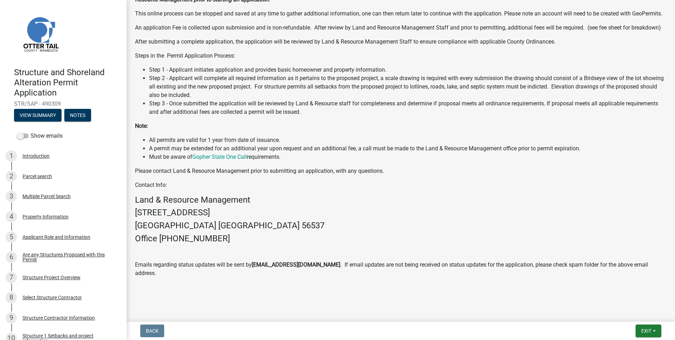
click at [410, 145] on li "All permits are valid for 1 year from date of issuance." at bounding box center [408, 140] width 518 height 8
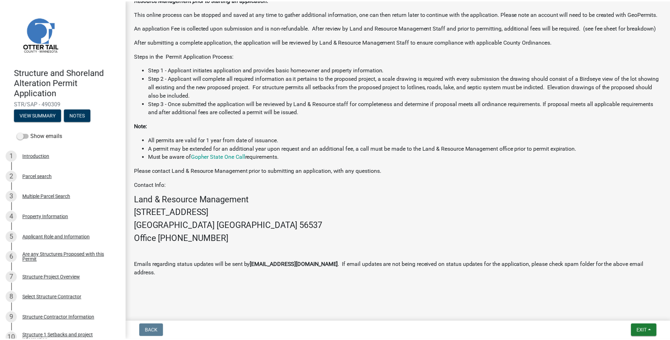
scroll to position [223, 0]
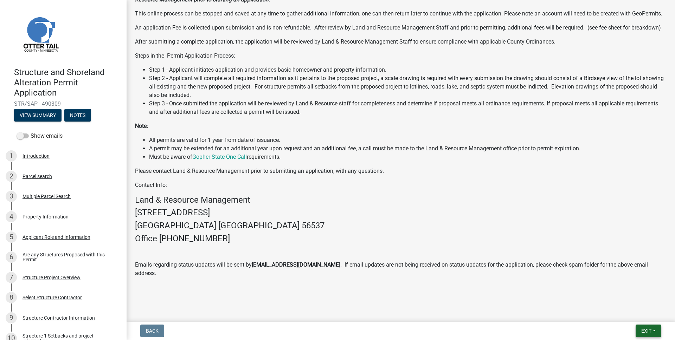
click at [650, 332] on span "Exit" at bounding box center [646, 331] width 10 height 6
click at [625, 314] on button "Save & Exit" at bounding box center [633, 313] width 56 height 17
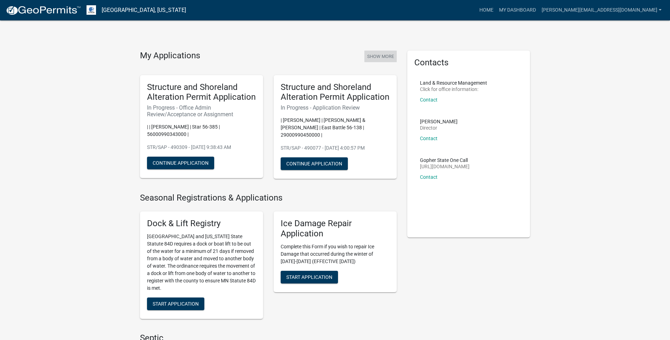
click at [379, 59] on button "Show More" at bounding box center [380, 57] width 32 height 12
